Goal: Navigation & Orientation: Go to known website

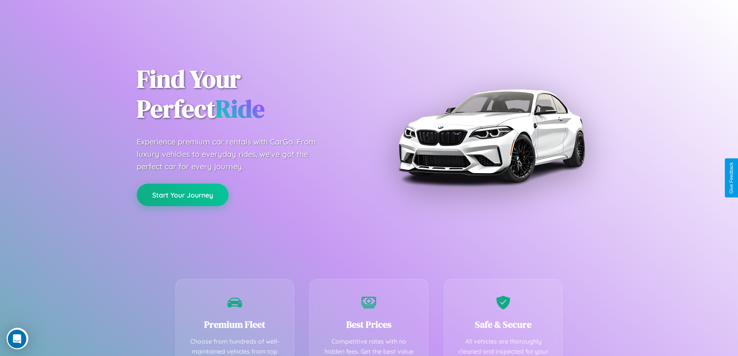
click at [182, 195] on button "Start Your Journey" at bounding box center [183, 195] width 92 height 22
click at [182, 194] on button "Start Your Journey" at bounding box center [183, 195] width 92 height 22
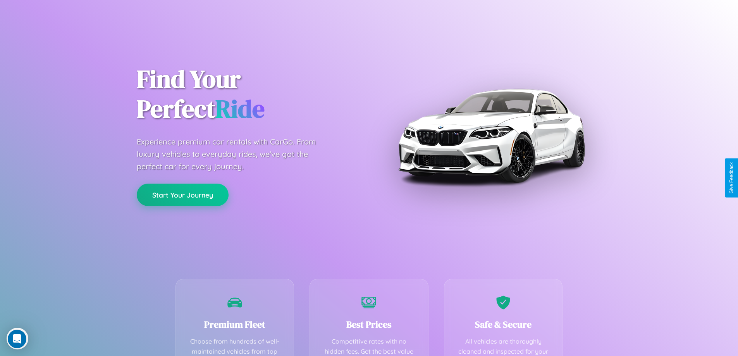
click at [182, 194] on button "Start Your Journey" at bounding box center [183, 195] width 92 height 22
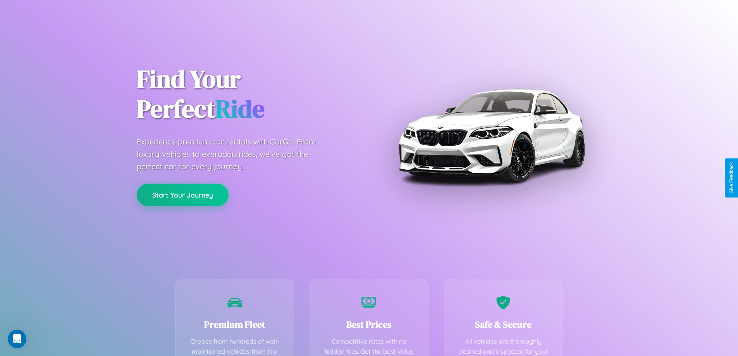
click at [182, 194] on button "Start Your Journey" at bounding box center [183, 195] width 92 height 22
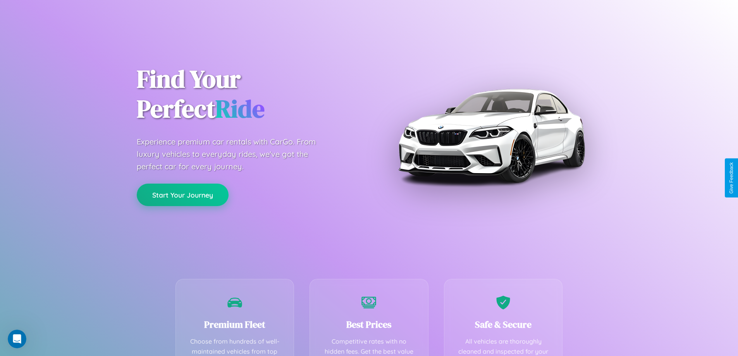
click at [182, 194] on button "Start Your Journey" at bounding box center [183, 195] width 92 height 22
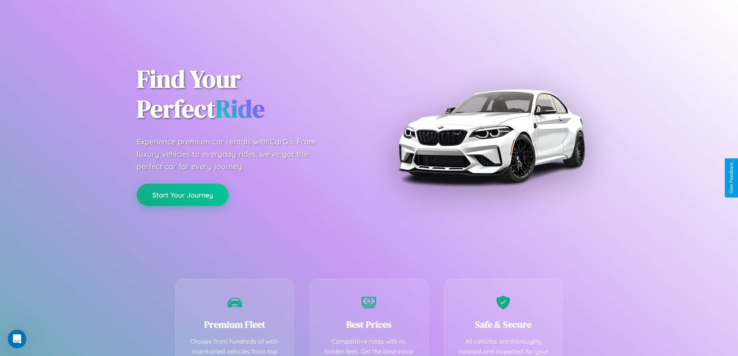
click at [182, 194] on button "Start Your Journey" at bounding box center [183, 195] width 92 height 22
